Goal: Task Accomplishment & Management: Manage account settings

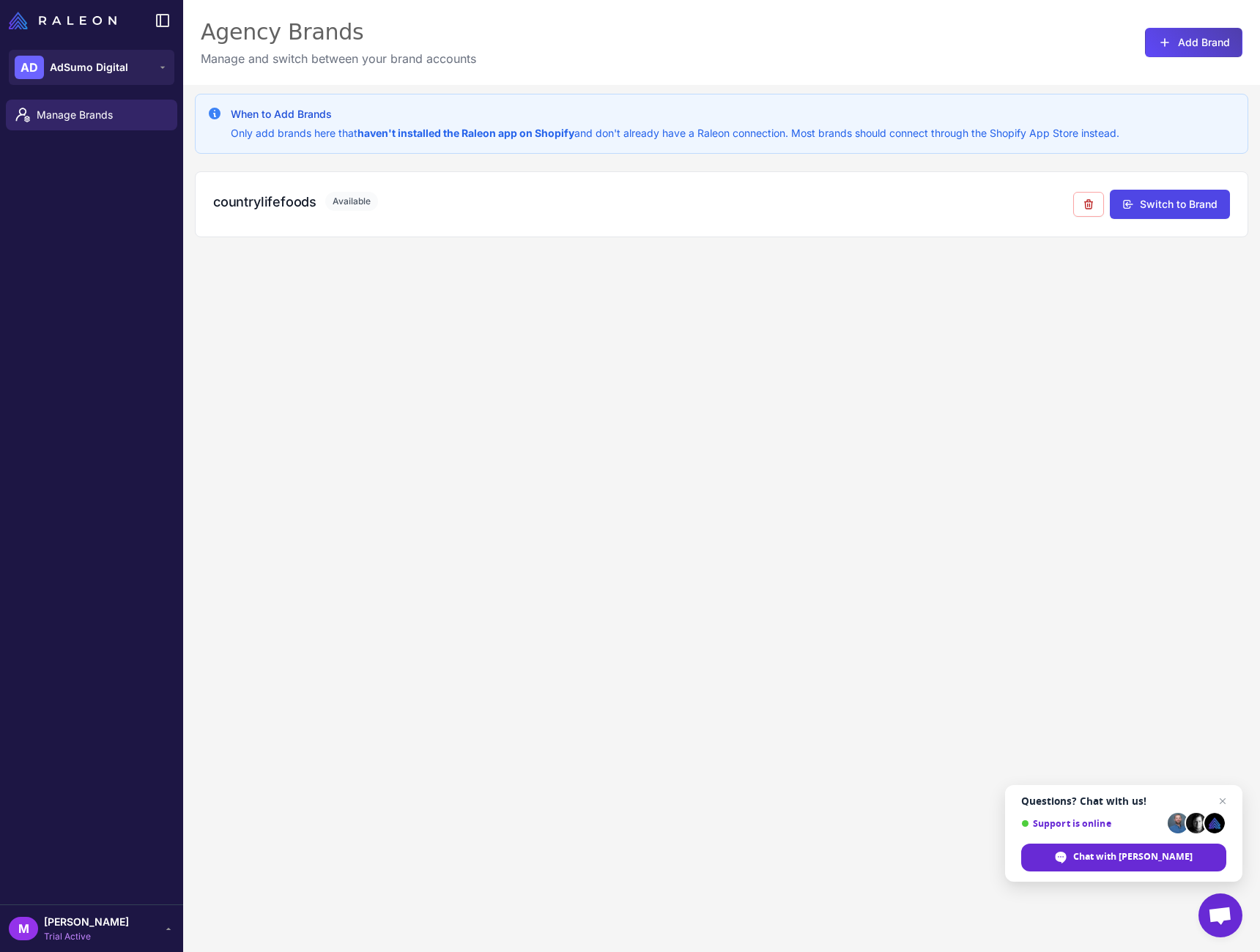
click at [1011, 495] on div "When to Add Brands Only add brands here that haven't installed the Raleon app o…" at bounding box center [722, 560] width 1077 height 952
click at [1222, 327] on div "When to Add Brands Only add brands here that haven't installed the Raleon app o…" at bounding box center [722, 560] width 1077 height 952
click at [81, 119] on span "Manage Brands" at bounding box center [101, 114] width 129 height 16
click at [168, 25] on icon at bounding box center [163, 20] width 12 height 12
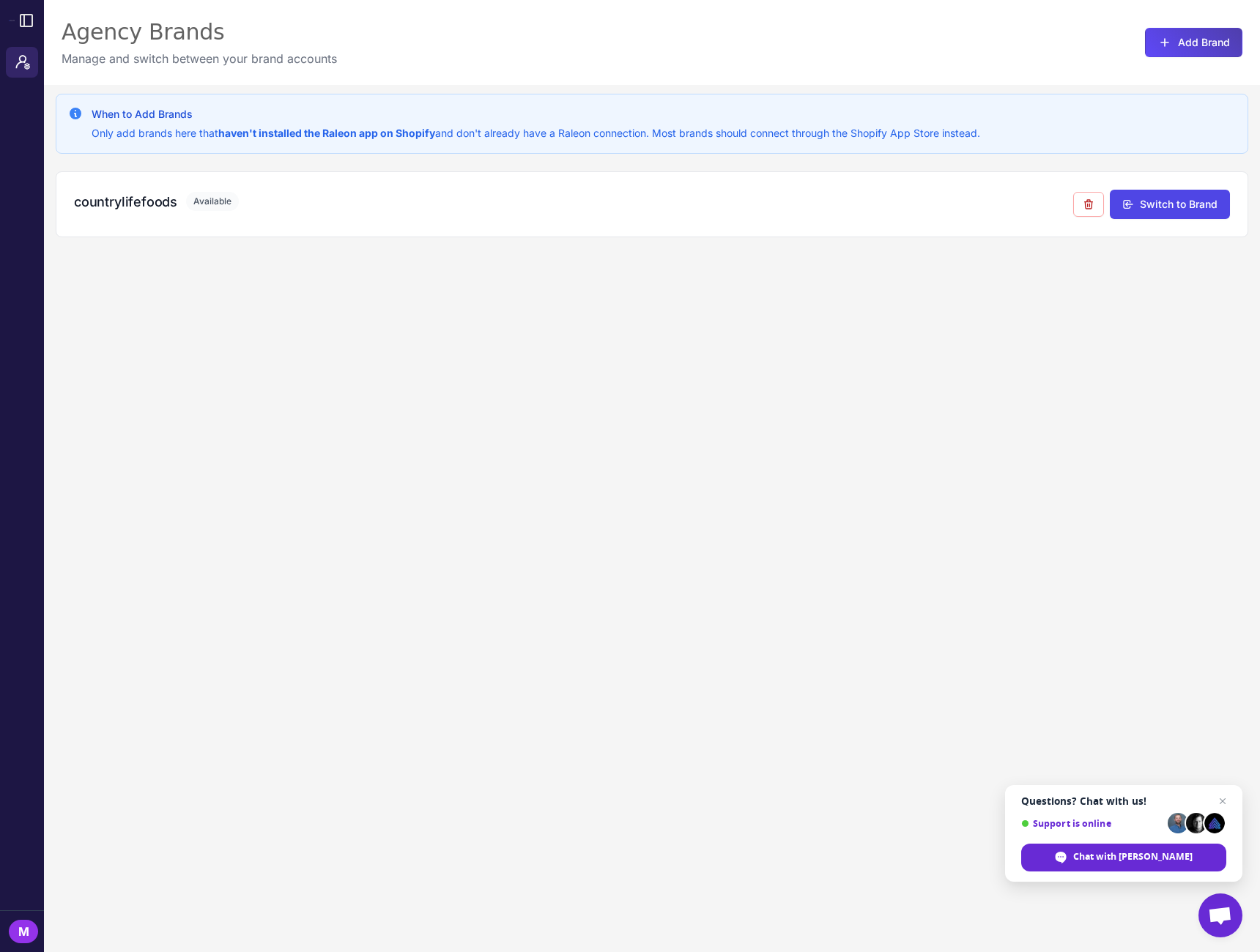
click at [20, 27] on icon at bounding box center [26, 20] width 17 height 17
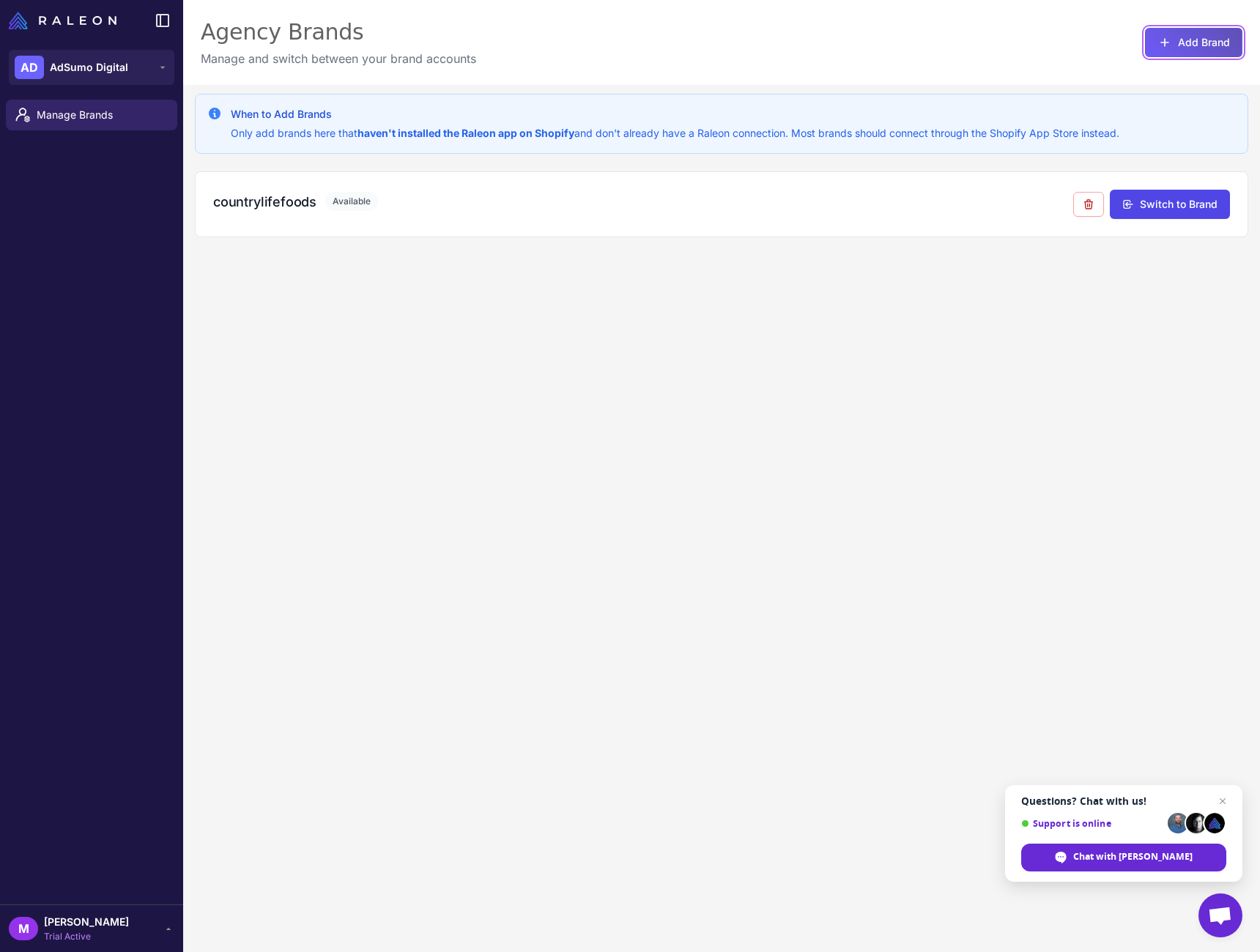
click at [1214, 40] on button "Add Brand" at bounding box center [1193, 42] width 98 height 29
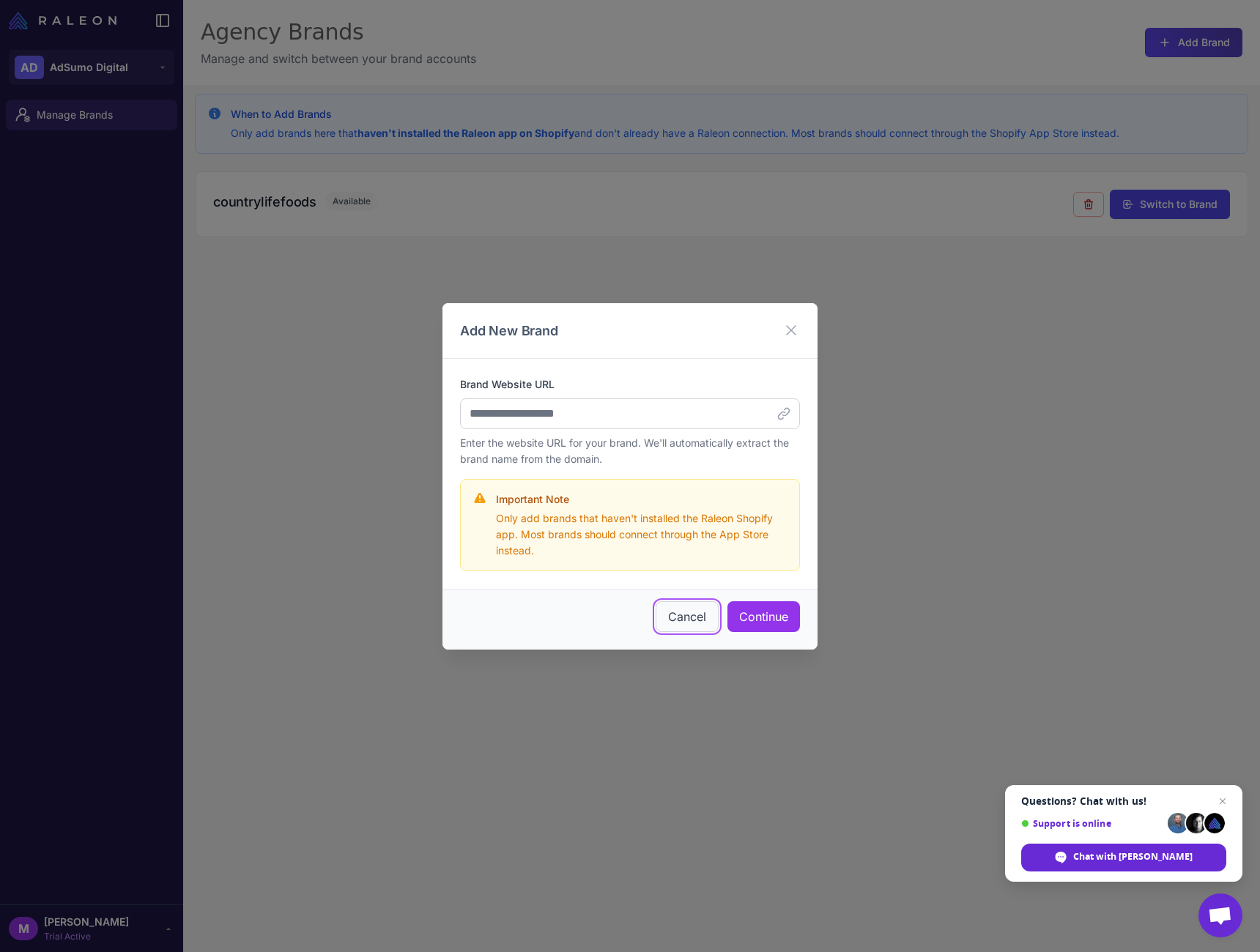
click at [686, 628] on button "Cancel" at bounding box center [687, 616] width 63 height 31
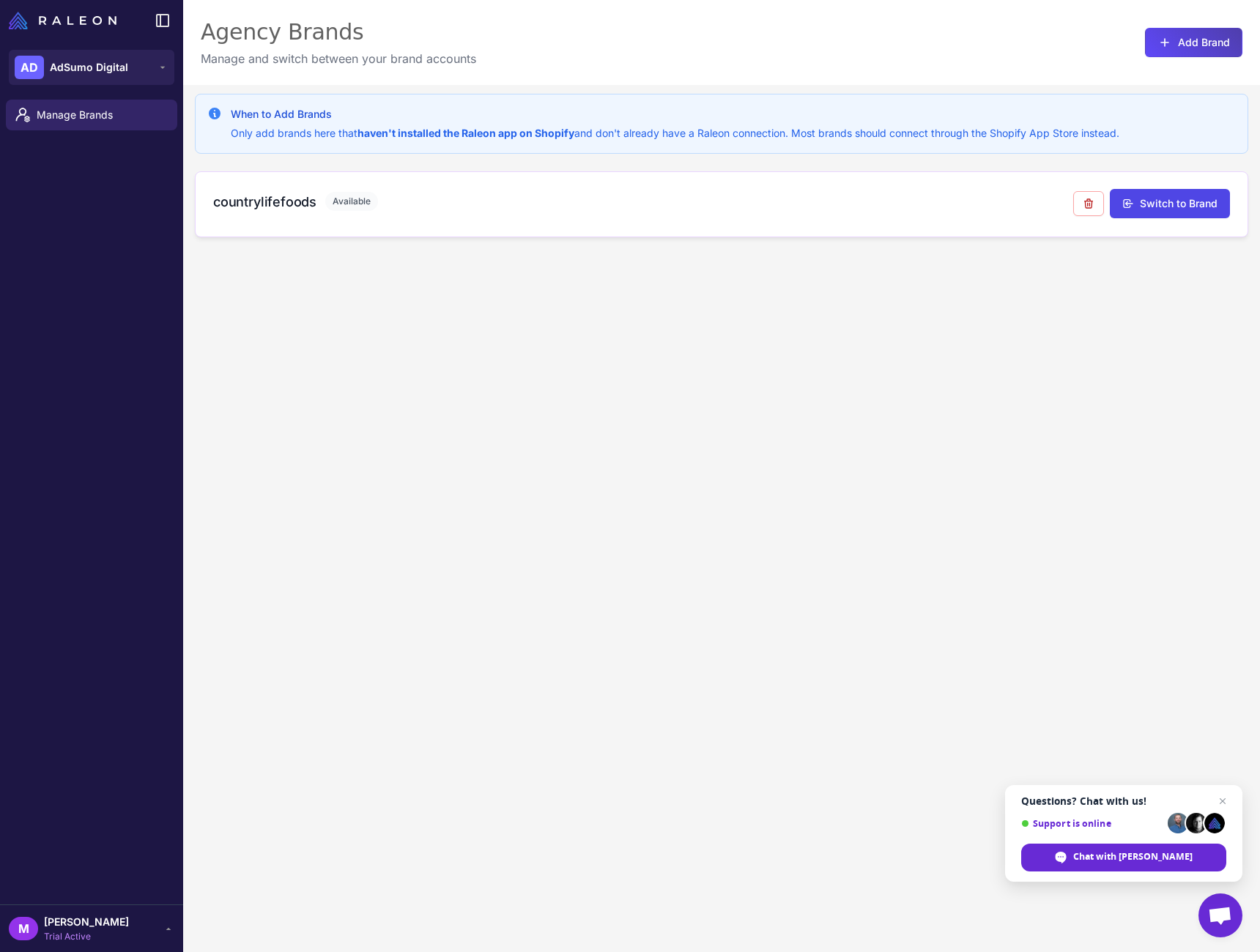
click at [607, 198] on div "countrylifefoods Available" at bounding box center [643, 202] width 860 height 20
click at [1156, 206] on button "Switch to Brand" at bounding box center [1169, 203] width 120 height 29
